Goal: Task Accomplishment & Management: Use online tool/utility

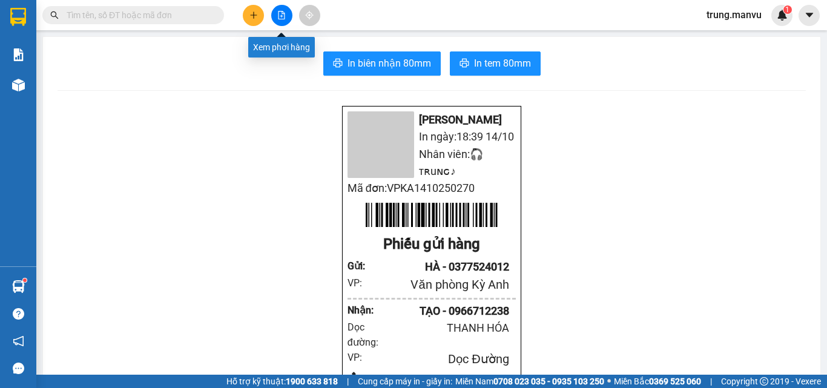
click at [282, 16] on icon "file-add" at bounding box center [282, 15] width 7 height 8
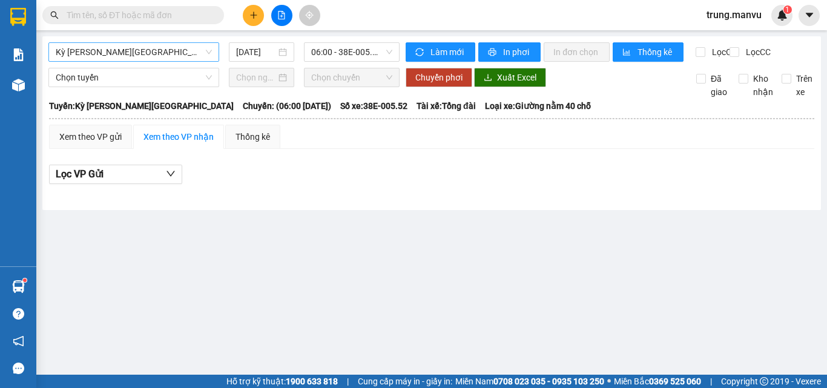
click at [122, 54] on span "Kỳ [PERSON_NAME][GEOGRAPHIC_DATA]" at bounding box center [134, 52] width 156 height 18
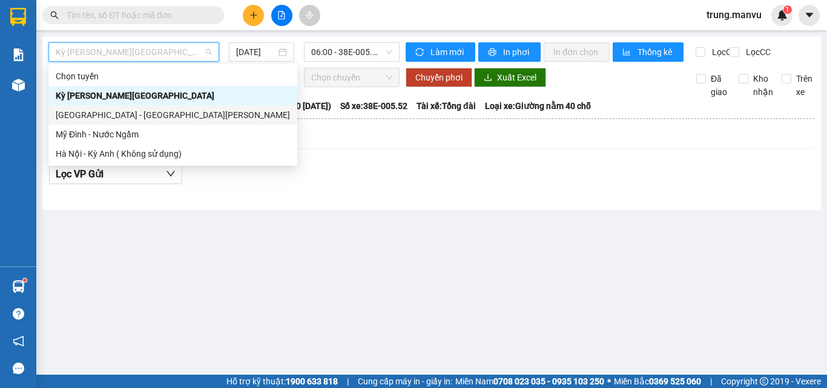
click at [106, 114] on div "[GEOGRAPHIC_DATA] - [GEOGRAPHIC_DATA][PERSON_NAME]" at bounding box center [173, 114] width 234 height 13
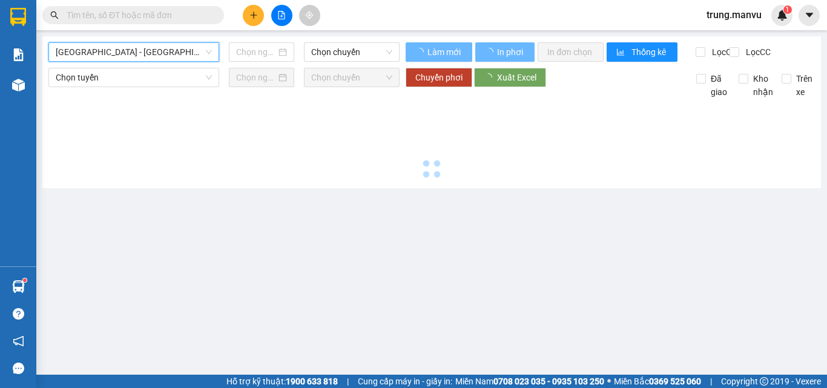
type input "[DATE]"
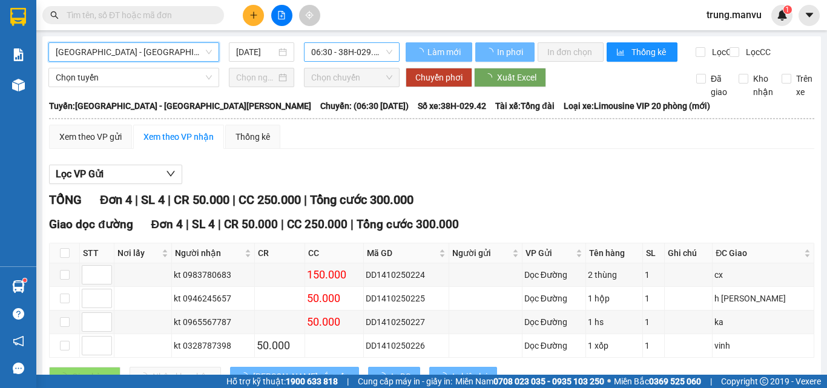
click at [352, 53] on span "06:30 - 38H-029.42" at bounding box center [351, 52] width 81 height 18
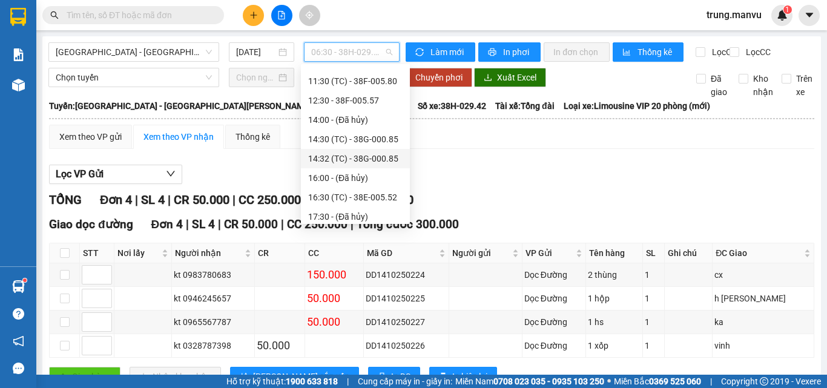
scroll to position [213, 0]
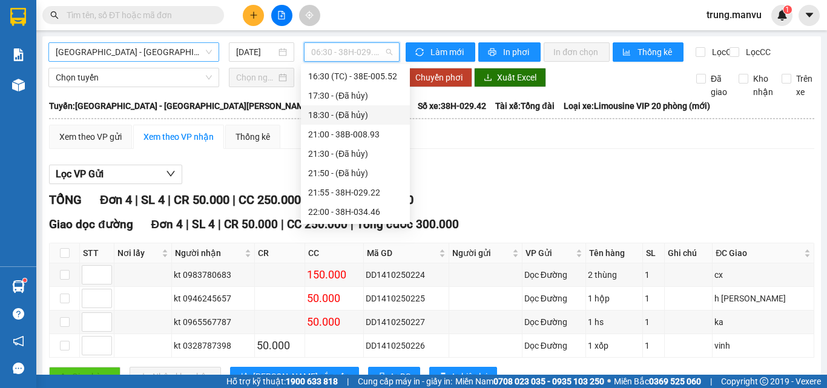
click at [118, 56] on span "[GEOGRAPHIC_DATA] - [GEOGRAPHIC_DATA][PERSON_NAME]" at bounding box center [134, 52] width 156 height 18
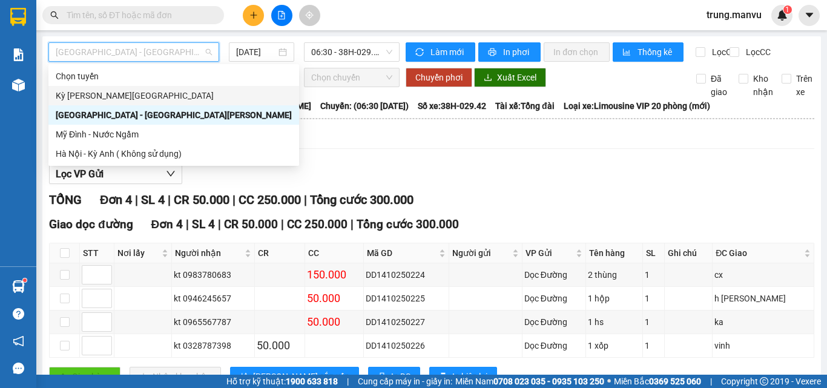
drag, startPoint x: 84, startPoint y: 97, endPoint x: 239, endPoint y: 105, distance: 155.2
click at [84, 96] on div "Kỳ [PERSON_NAME][GEOGRAPHIC_DATA]" at bounding box center [174, 95] width 236 height 13
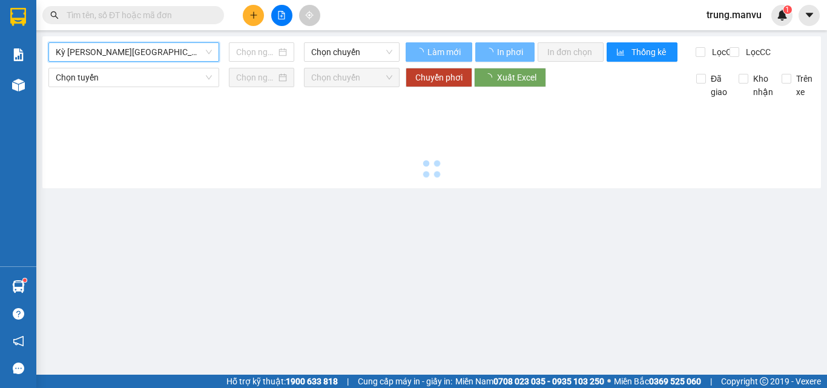
type input "[DATE]"
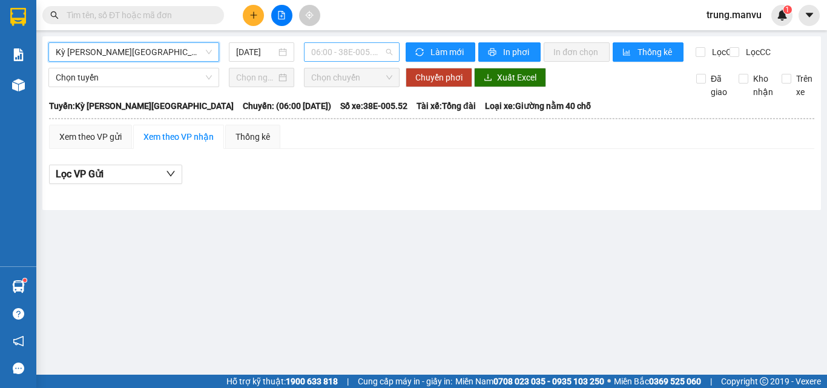
click at [362, 54] on span "06:00 - 38E-005.52" at bounding box center [351, 52] width 81 height 18
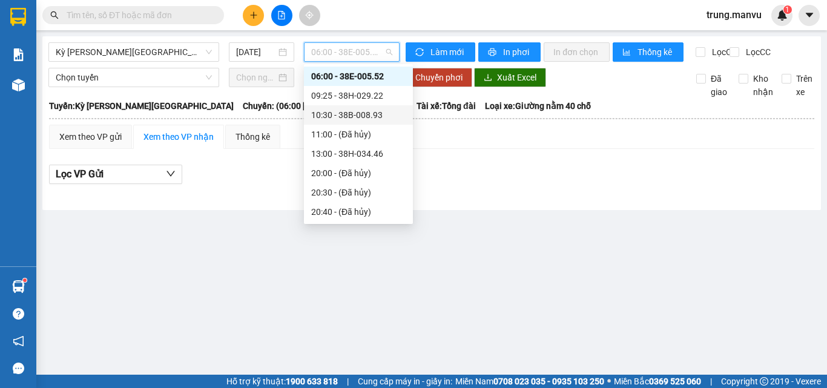
scroll to position [97, 0]
click at [374, 166] on div "21:25 - 38H-029.42" at bounding box center [358, 172] width 109 height 19
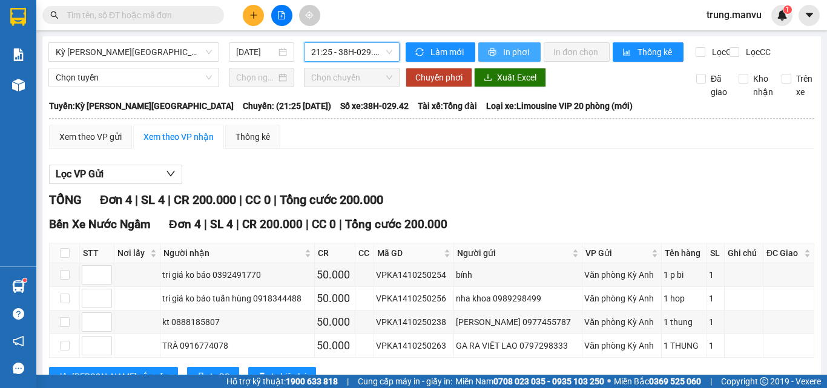
click at [512, 51] on span "In phơi" at bounding box center [517, 51] width 28 height 13
